Goal: Information Seeking & Learning: Learn about a topic

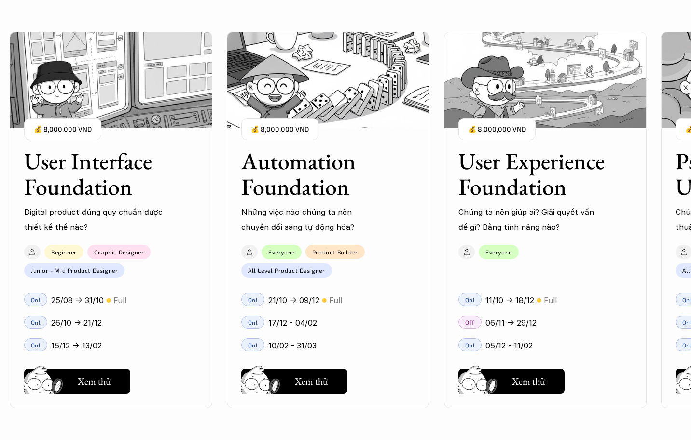
scroll to position [1110, 0]
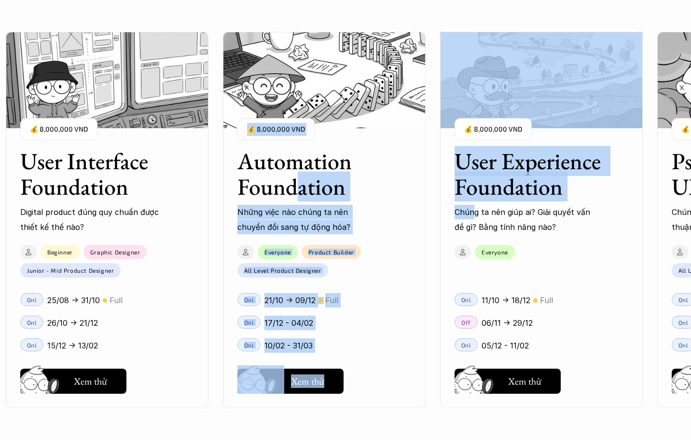
drag, startPoint x: 480, startPoint y: 206, endPoint x: 263, endPoint y: 184, distance: 217.2
click at [281, 197] on div "User Interface Foundation Digital product đúng quy chuẩn được thiết kế thế nào?…" at bounding box center [345, 220] width 594 height 440
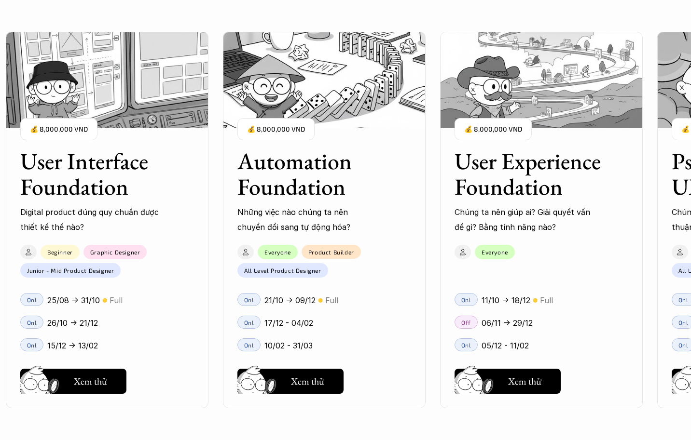
click at [432, 131] on div "User Interface Foundation Digital product đúng quy chuẩn được thiết kế thế nào?…" at bounding box center [541, 220] width 1071 height 440
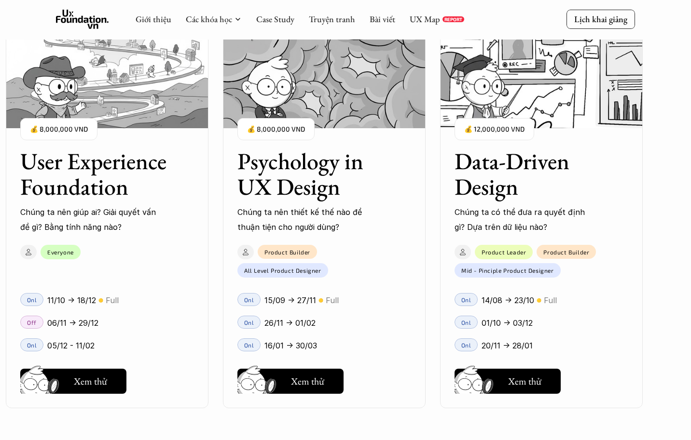
scroll to position [1303, 0]
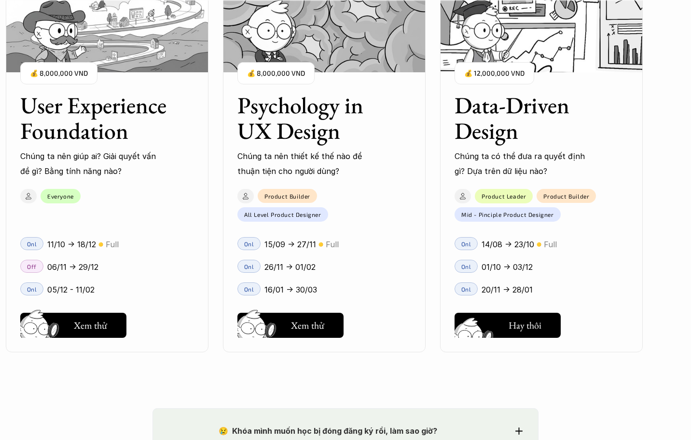
click at [493, 324] on img at bounding box center [476, 340] width 52 height 44
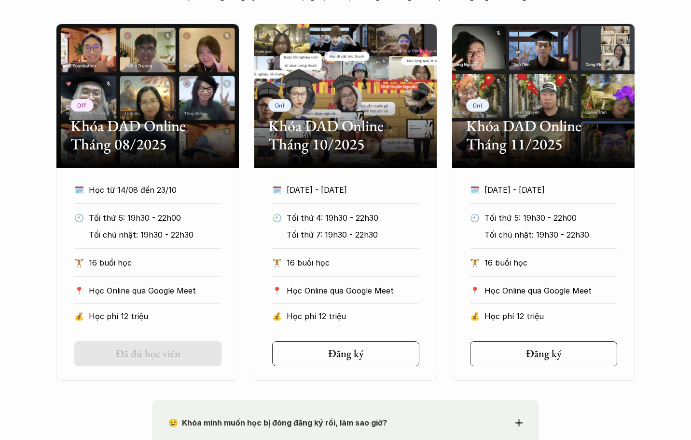
scroll to position [547, 0]
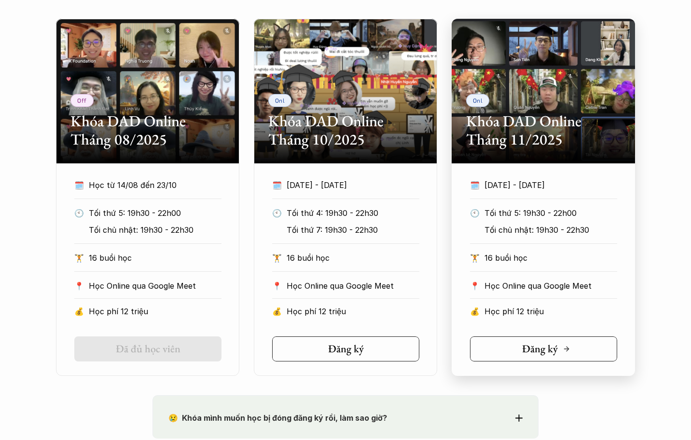
click at [551, 355] on h5 "Đăng ký" at bounding box center [540, 349] width 36 height 13
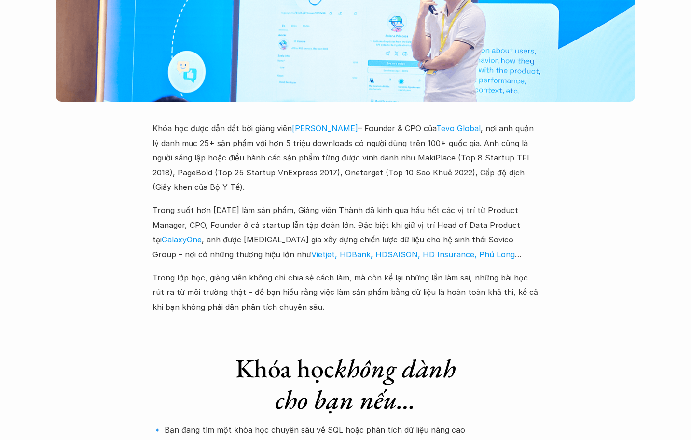
scroll to position [2849, 0]
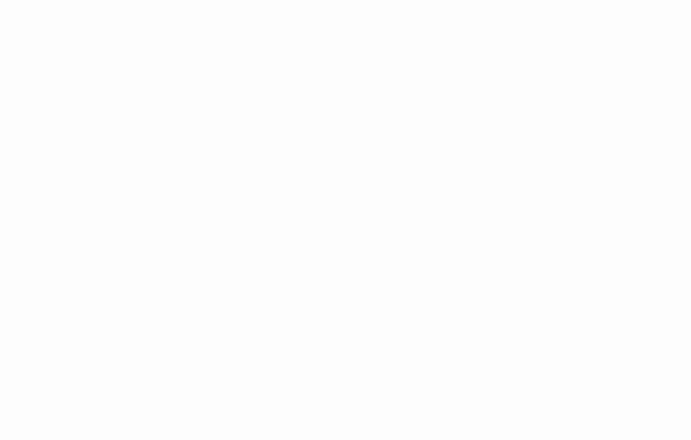
scroll to position [482, 0]
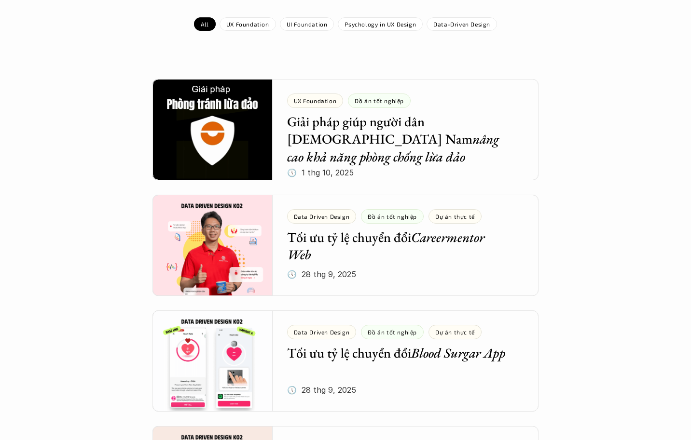
scroll to position [193, 0]
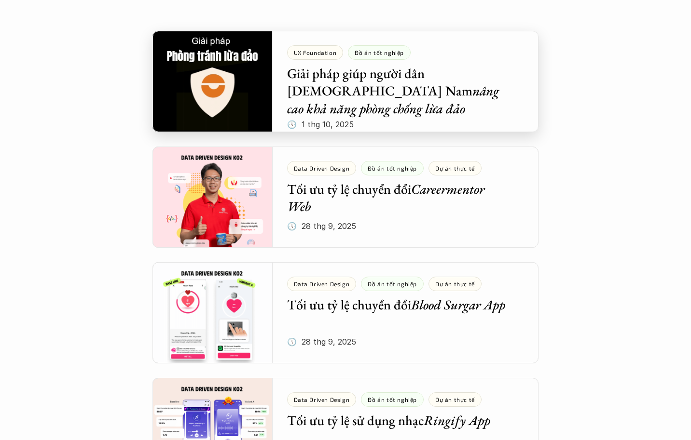
click at [389, 108] on div at bounding box center [345, 81] width 386 height 101
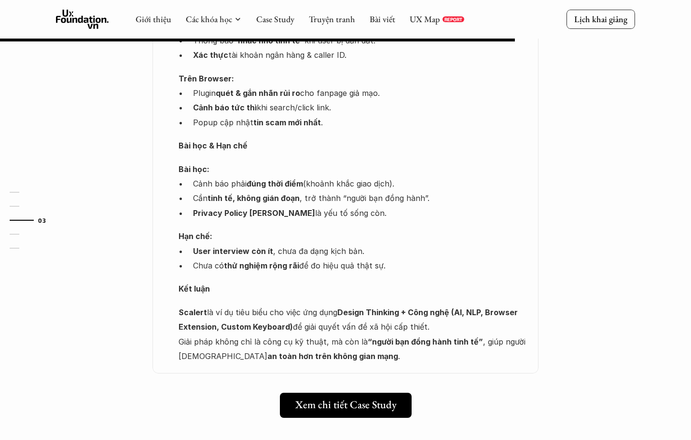
scroll to position [1158, 0]
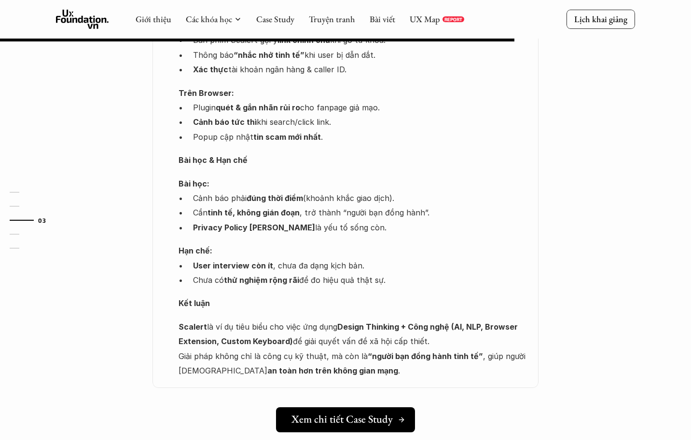
click at [311, 408] on link "Xem chi tiết Case Study" at bounding box center [345, 420] width 139 height 25
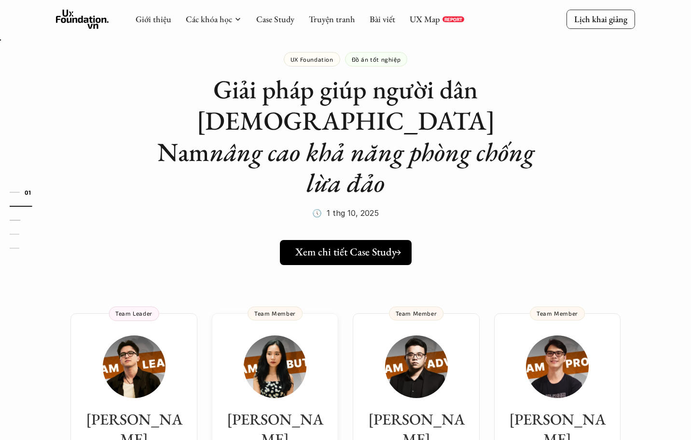
scroll to position [0, 0]
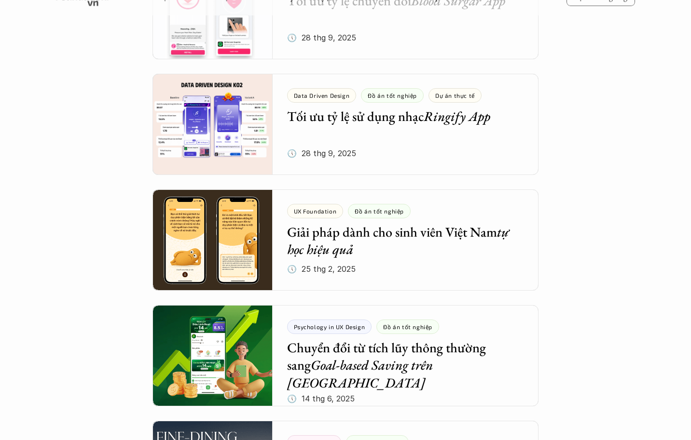
scroll to position [482, 0]
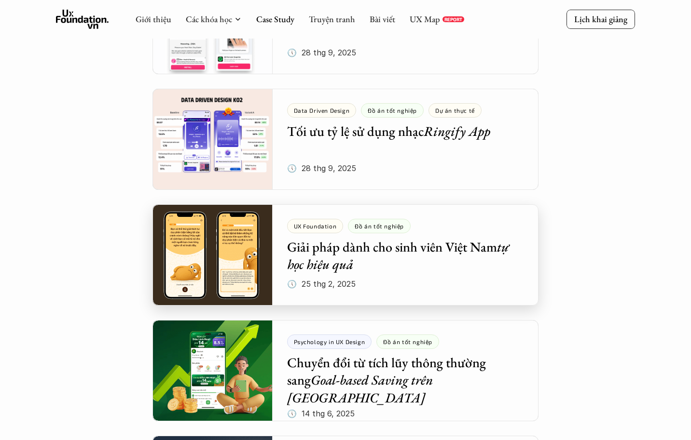
click at [437, 247] on div at bounding box center [345, 255] width 386 height 101
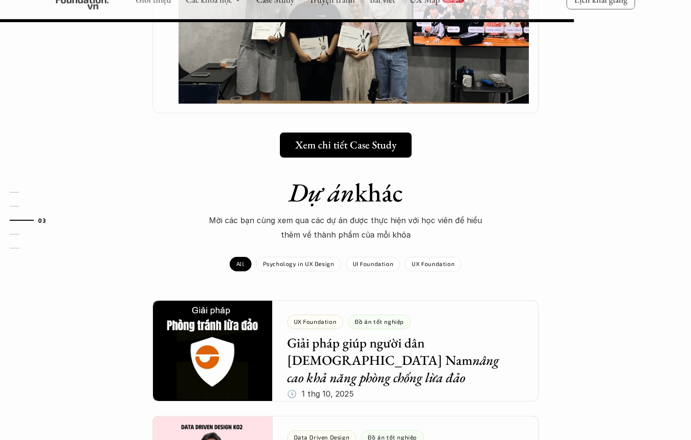
scroll to position [965, 0]
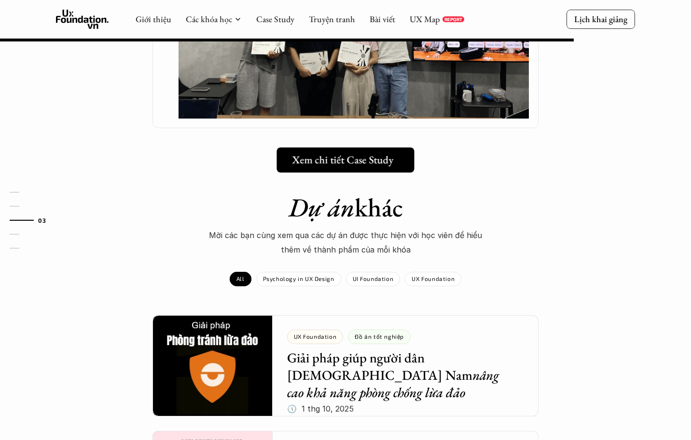
click at [348, 154] on h5 "Xem chi tiết Case Study" at bounding box center [342, 160] width 101 height 13
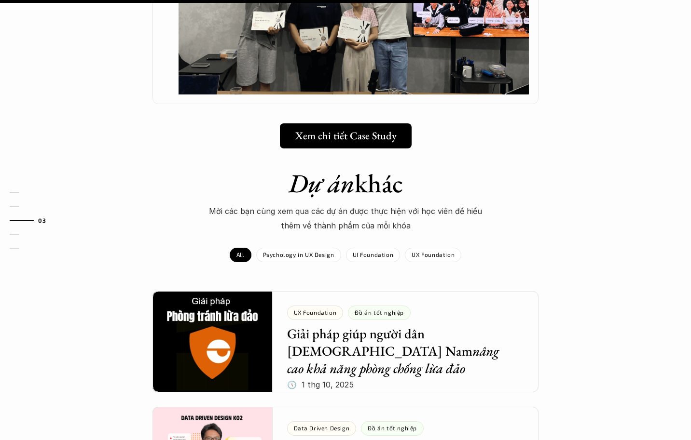
scroll to position [1013, 0]
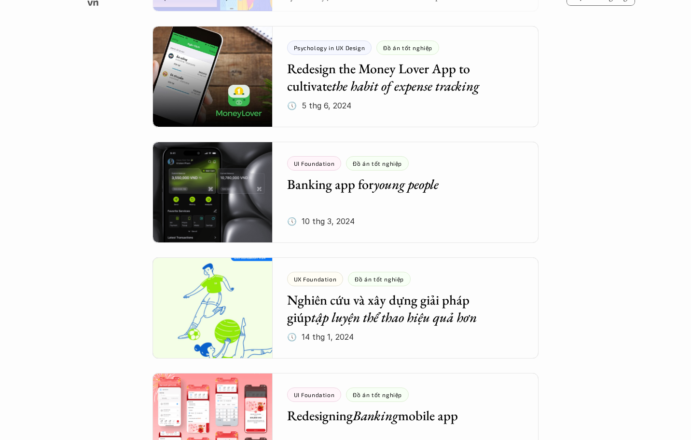
scroll to position [1833, 0]
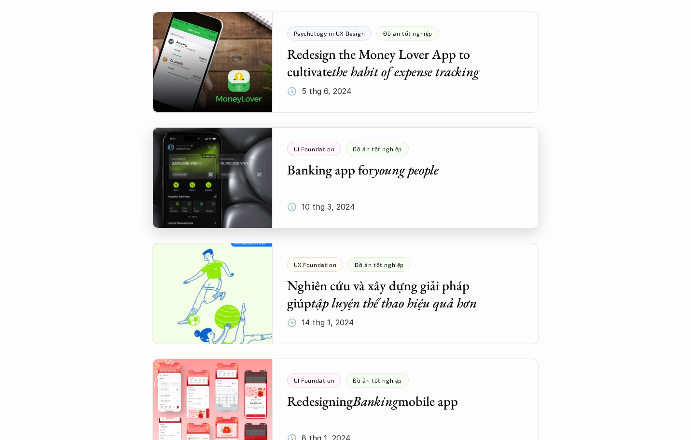
click at [451, 160] on div at bounding box center [345, 177] width 386 height 101
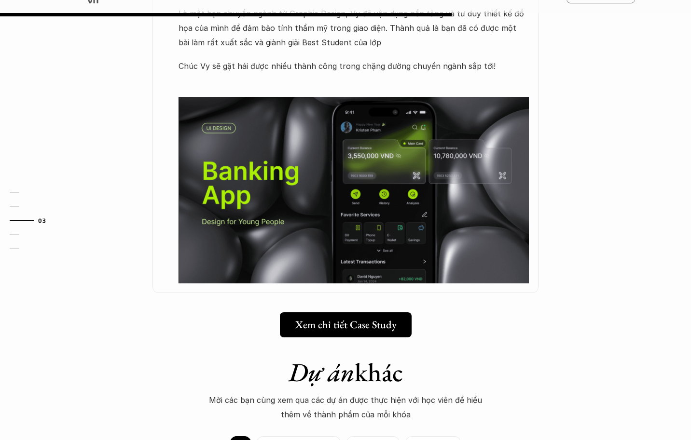
scroll to position [579, 0]
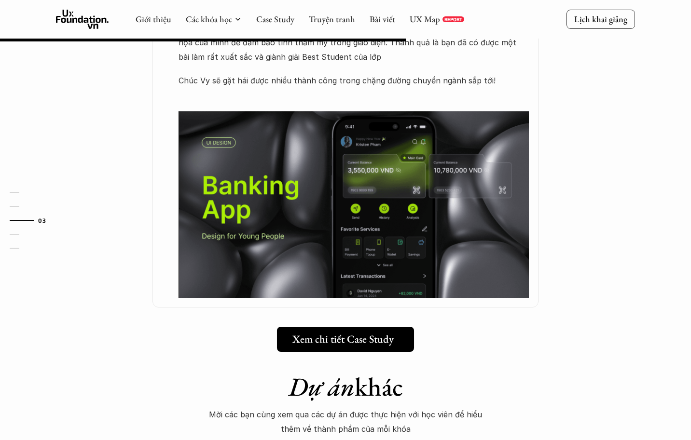
click at [308, 333] on h5 "Xem chi tiết Case Study" at bounding box center [342, 339] width 101 height 13
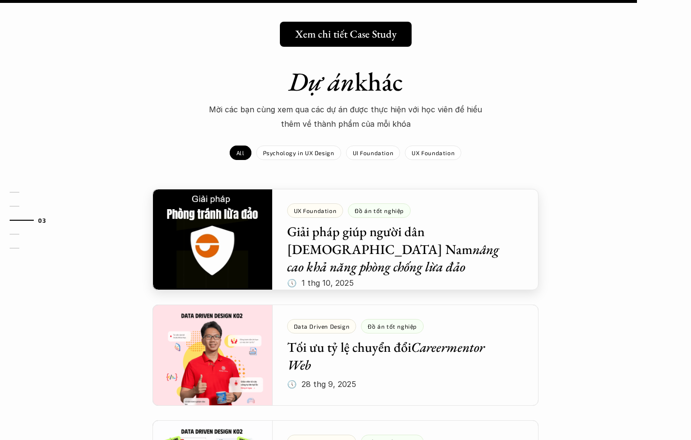
scroll to position [917, 0]
